Goal: Task Accomplishment & Management: Manage account settings

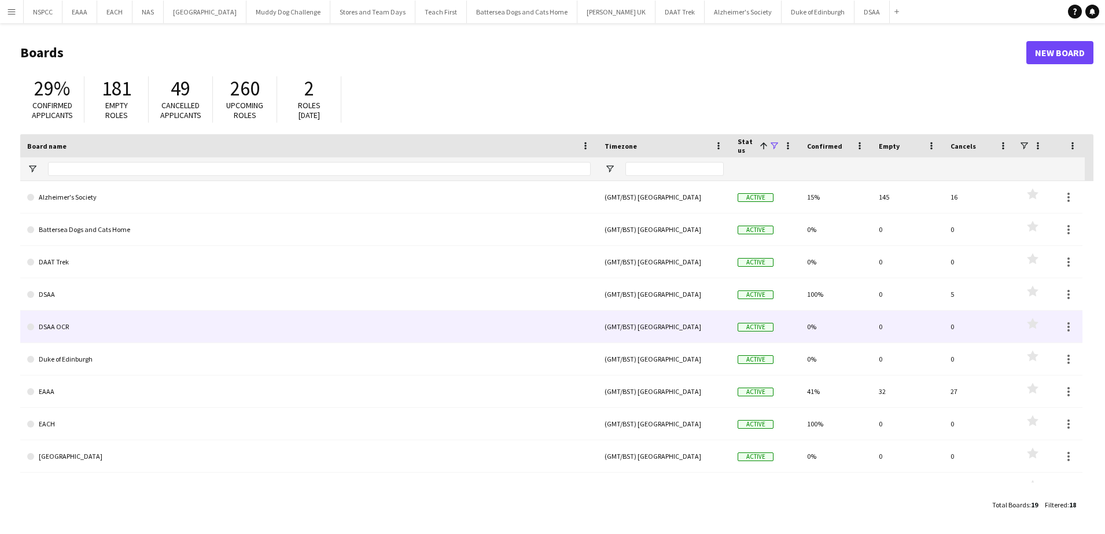
click at [112, 320] on link "DSAA OCR" at bounding box center [308, 327] width 563 height 32
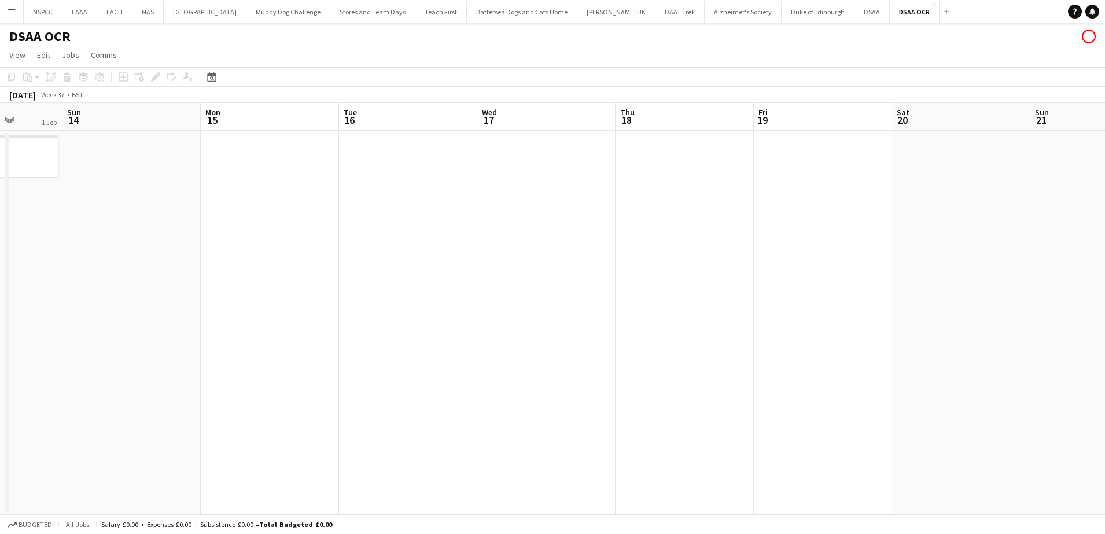
scroll to position [0, 285]
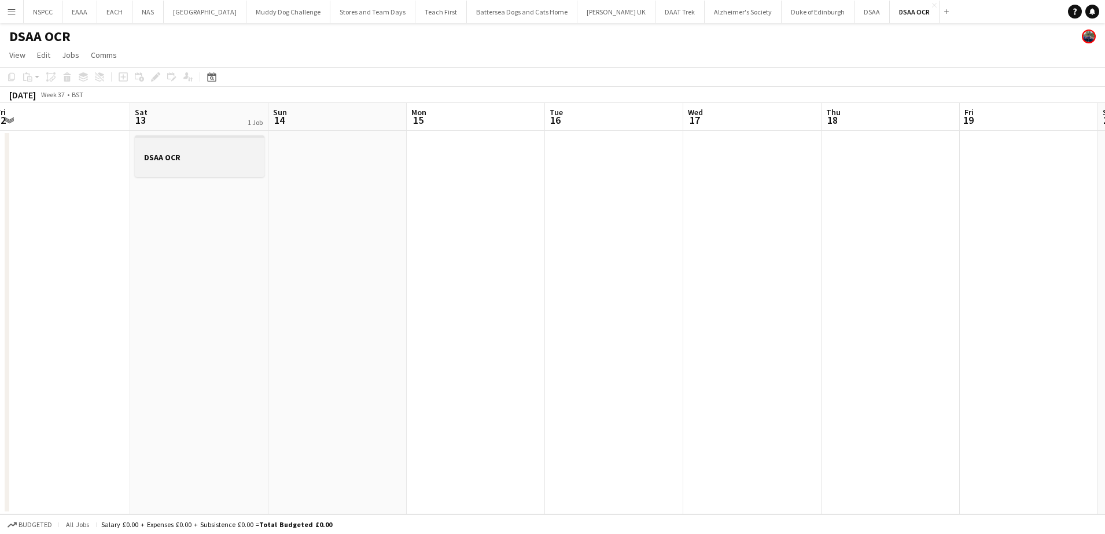
click at [209, 156] on h3 "DSAA OCR" at bounding box center [200, 157] width 130 height 10
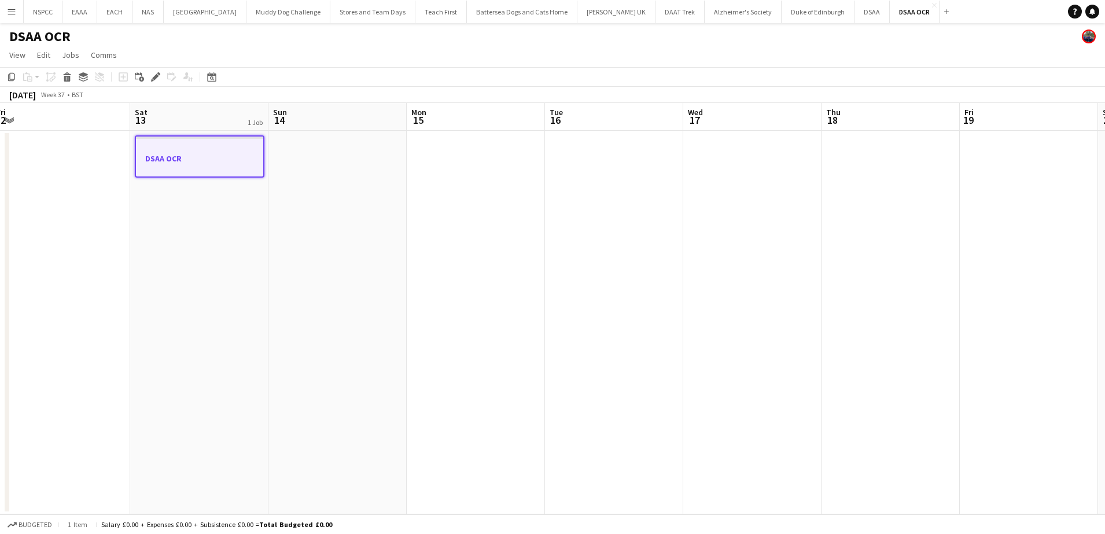
click at [159, 161] on h3 "DSAA OCR" at bounding box center [199, 158] width 127 height 10
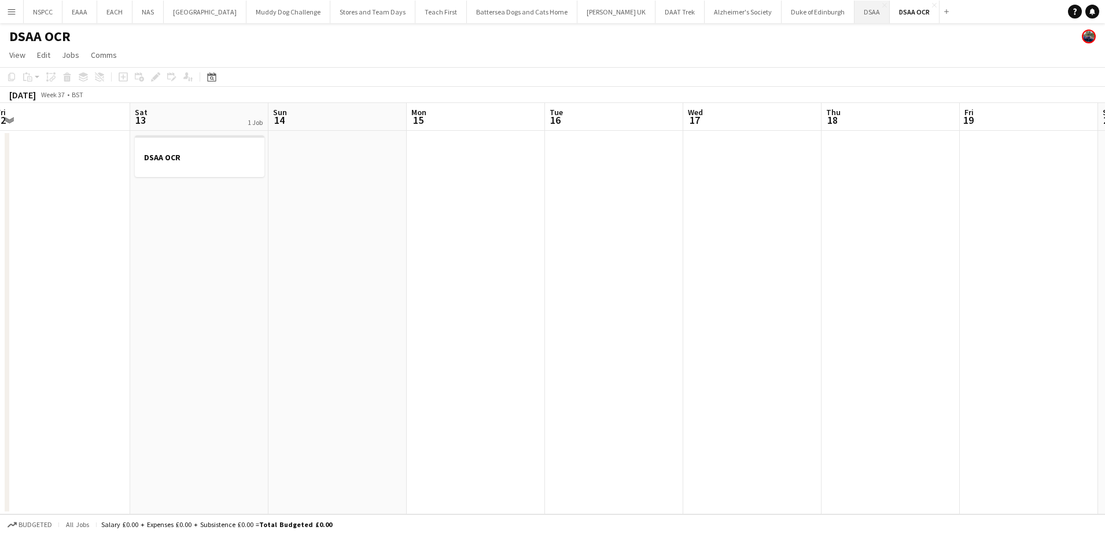
click at [854, 10] on button "DSAA Close" at bounding box center [871, 12] width 35 height 23
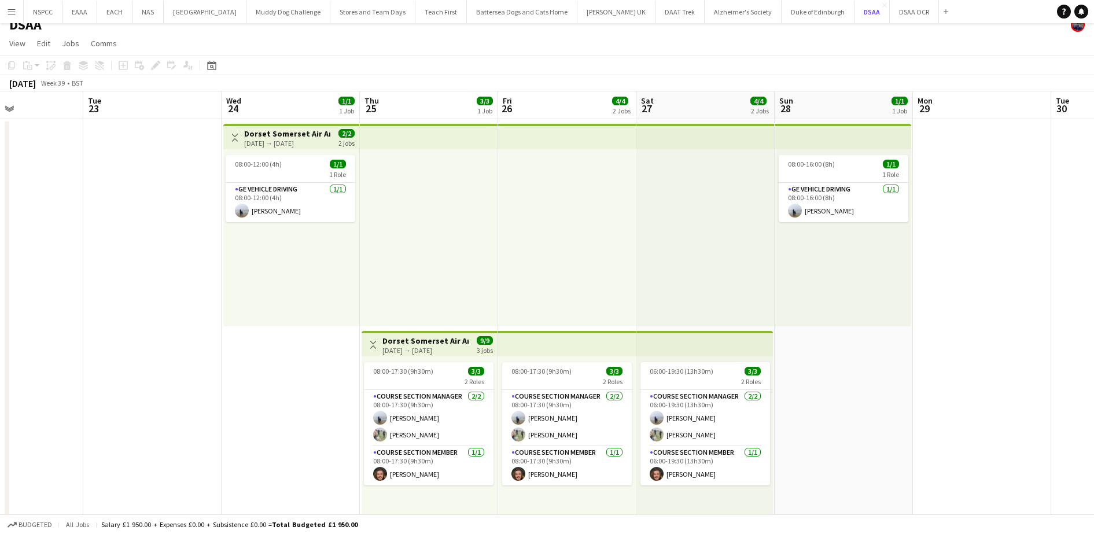
scroll to position [12, 0]
click at [455, 433] on app-card-role "Course Section Manager [DATE] 08:00-17:30 (9h30m) [PERSON_NAME] [PERSON_NAME]" at bounding box center [429, 417] width 130 height 56
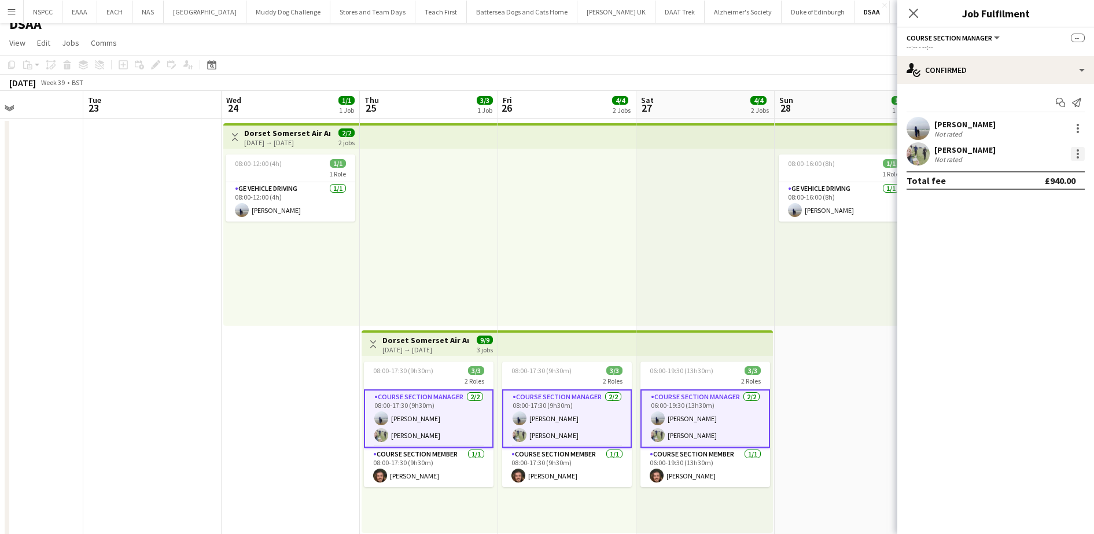
click at [1078, 156] on div at bounding box center [1078, 157] width 2 height 2
click at [1013, 253] on span "Remove" at bounding box center [1021, 258] width 35 height 10
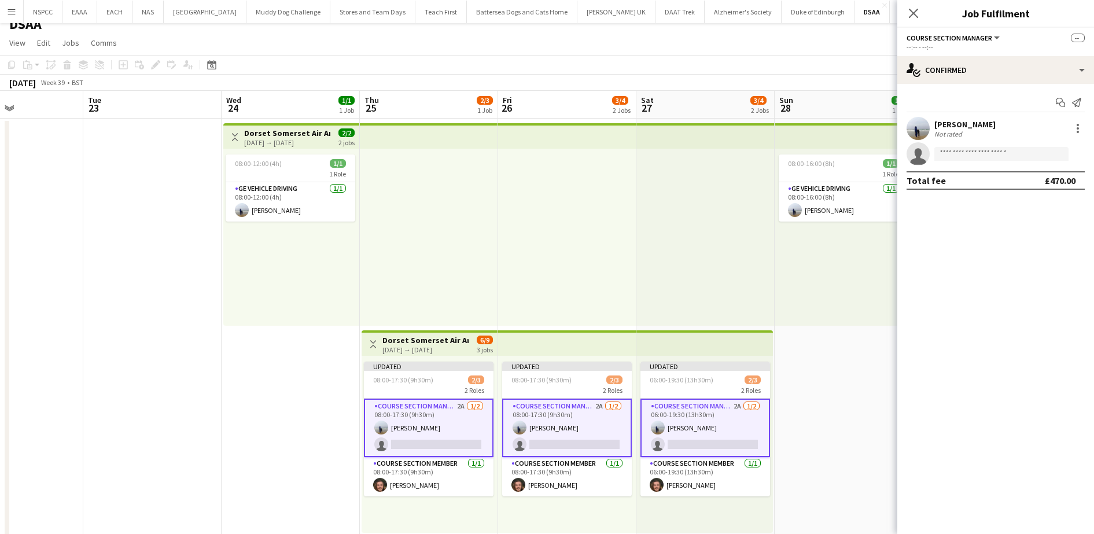
click at [660, 242] on div at bounding box center [705, 237] width 138 height 177
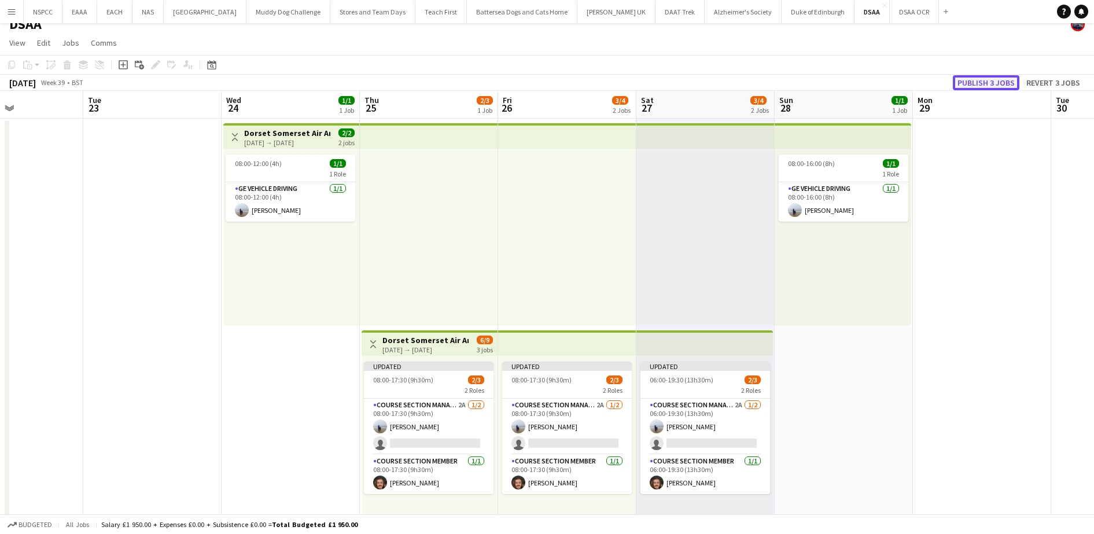
click at [967, 82] on button "Publish 3 jobs" at bounding box center [986, 82] width 67 height 15
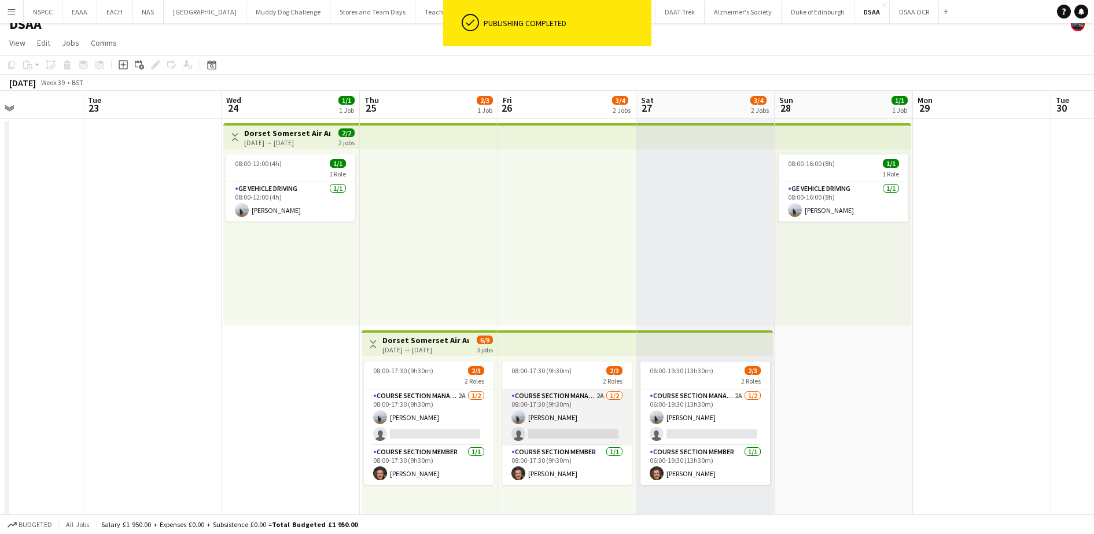
click at [569, 413] on app-card-role "Course Section Manager 2A [DATE] 08:00-17:30 (9h30m) [PERSON_NAME] single-neutr…" at bounding box center [567, 417] width 130 height 56
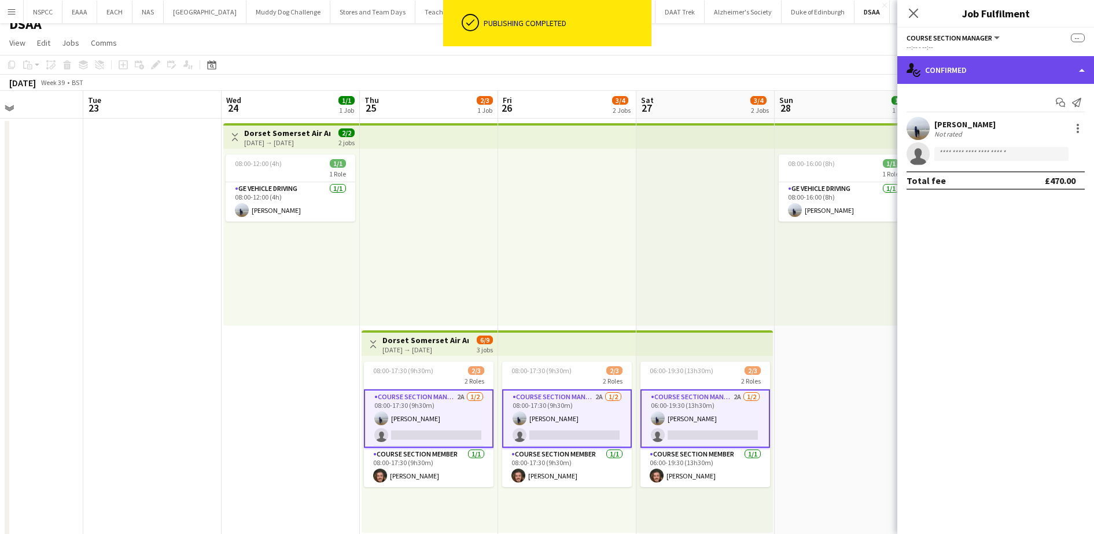
click at [991, 69] on div "single-neutral-actions-check-2 Confirmed" at bounding box center [995, 70] width 197 height 28
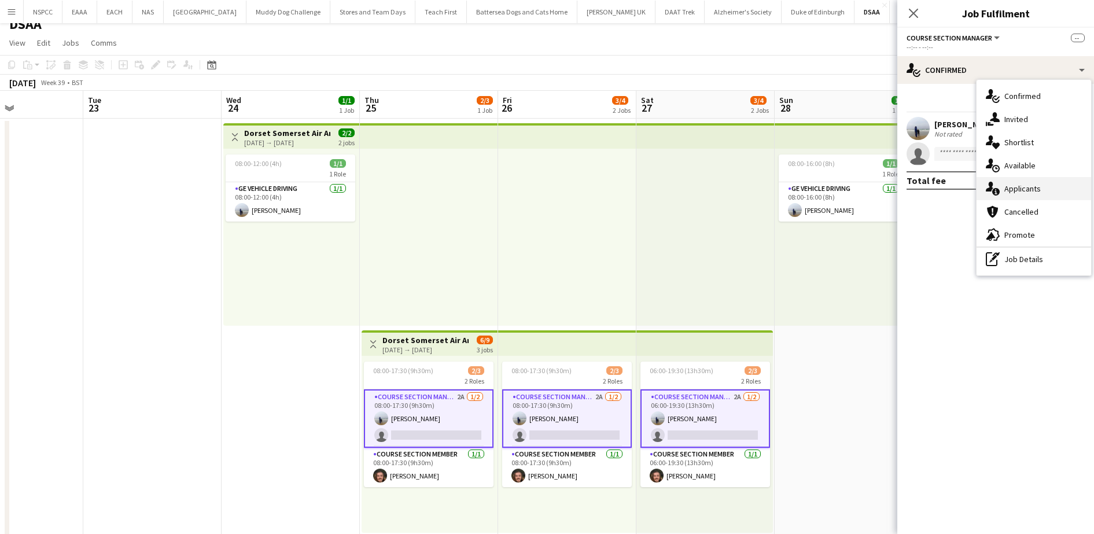
click at [1011, 193] on div "single-neutral-actions-information Applicants" at bounding box center [1033, 188] width 115 height 23
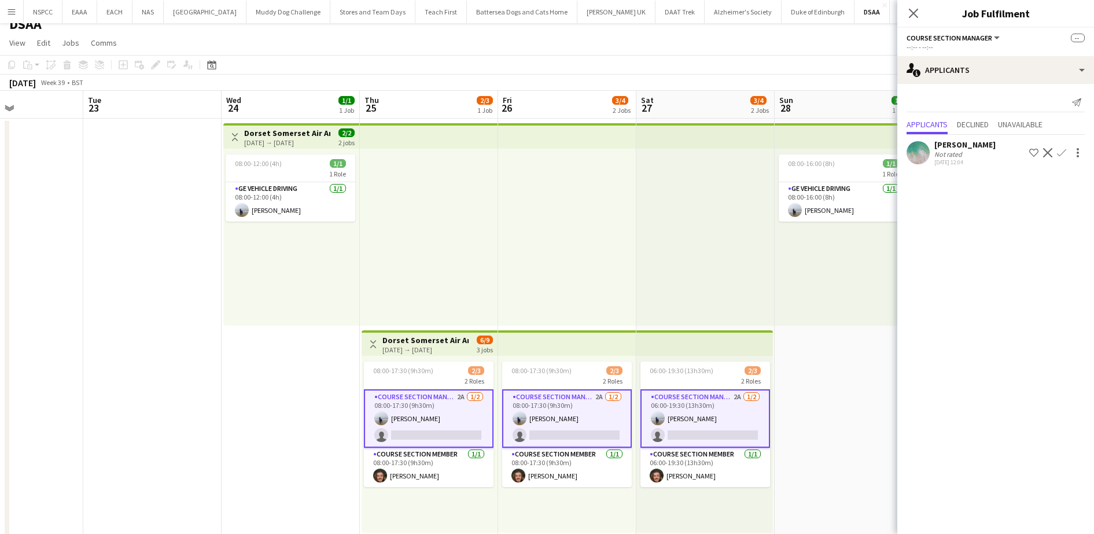
click at [426, 241] on div at bounding box center [429, 237] width 138 height 177
